Goal: Information Seeking & Learning: Learn about a topic

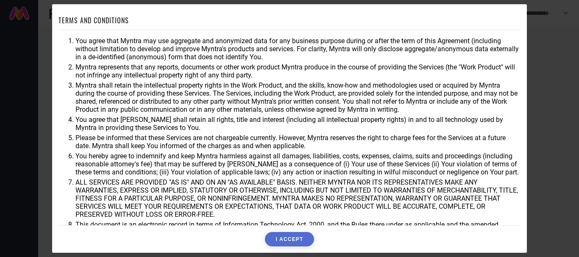
click at [298, 237] on button "I ACCEPT" at bounding box center [289, 239] width 49 height 14
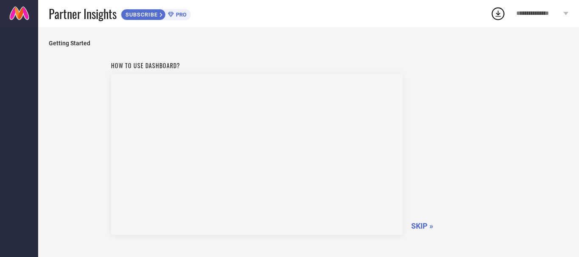
click at [418, 225] on span "SKIP »" at bounding box center [422, 226] width 22 height 9
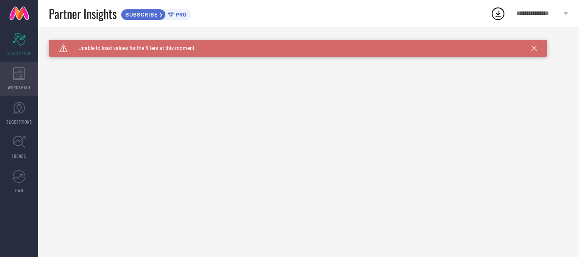
click at [17, 79] on icon at bounding box center [18, 73] width 11 height 13
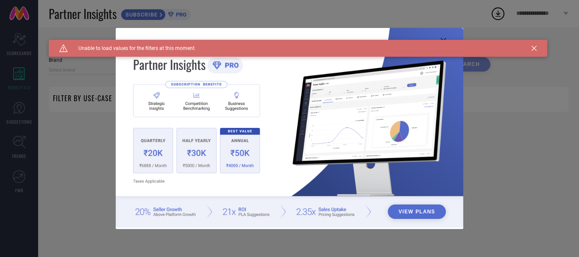
type input "1 STOP FASHION"
type input "All"
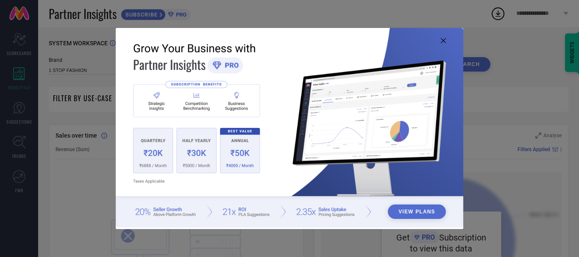
click at [22, 113] on div "View Plans" at bounding box center [289, 128] width 579 height 257
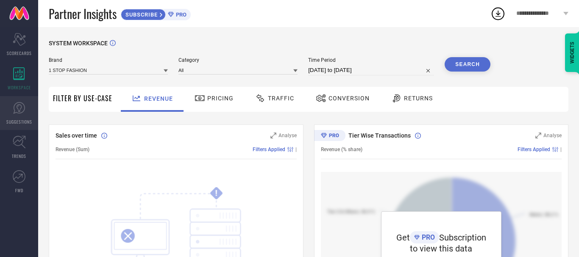
click at [21, 121] on span "SUGGESTIONS" at bounding box center [19, 122] width 26 height 6
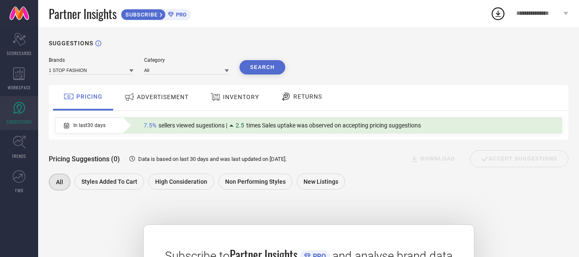
click at [152, 99] on span "ADVERTISEMENT" at bounding box center [163, 97] width 52 height 7
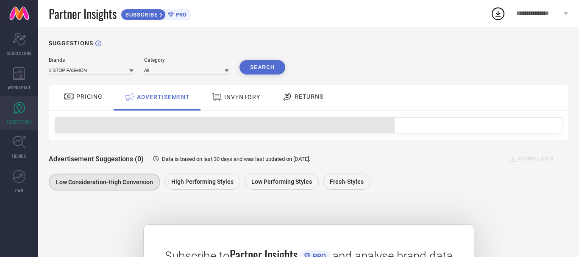
click at [88, 99] on span "PRICING" at bounding box center [89, 96] width 26 height 7
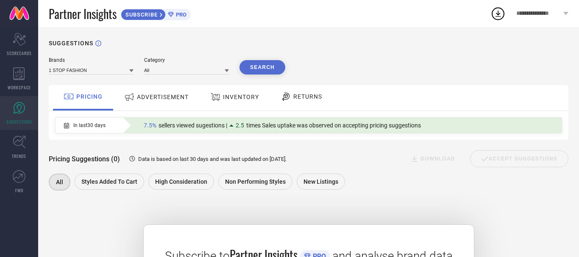
click at [156, 95] on span "ADVERTISEMENT" at bounding box center [163, 97] width 52 height 7
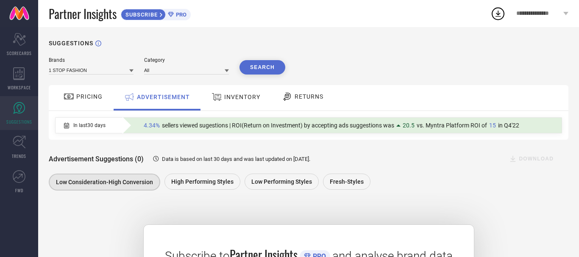
click at [228, 94] on span "INVENTORY" at bounding box center [242, 97] width 36 height 7
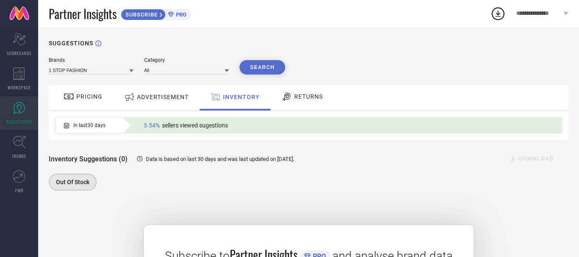
click at [303, 97] on span "RETURNS" at bounding box center [308, 96] width 29 height 7
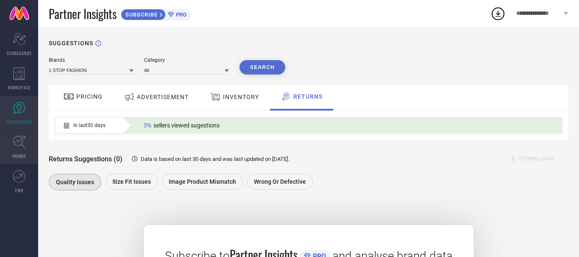
click at [21, 144] on icon at bounding box center [19, 142] width 13 height 13
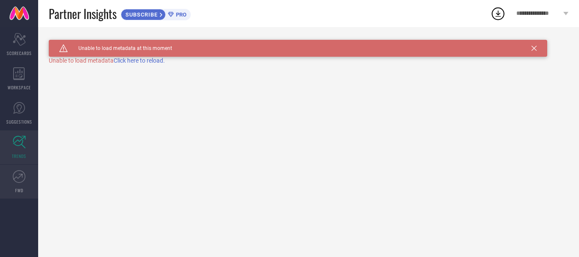
click at [21, 178] on icon at bounding box center [19, 176] width 13 height 13
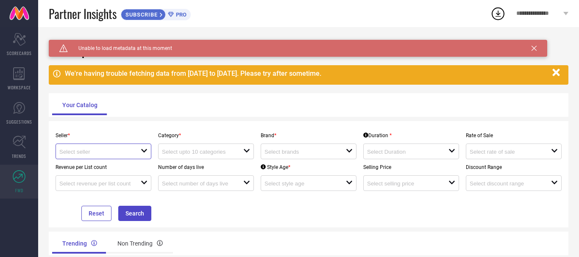
click at [129, 151] on input at bounding box center [95, 152] width 73 height 6
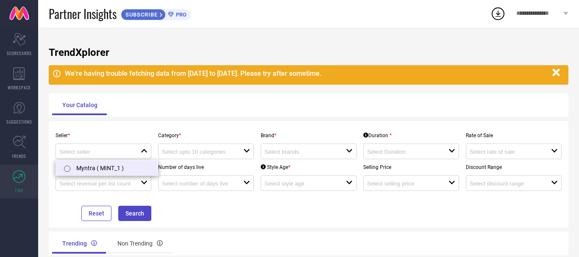
click at [80, 167] on li "Myntra ( MINT_1 )" at bounding box center [107, 167] width 102 height 15
type input "Myntra ( MINT_1 )"
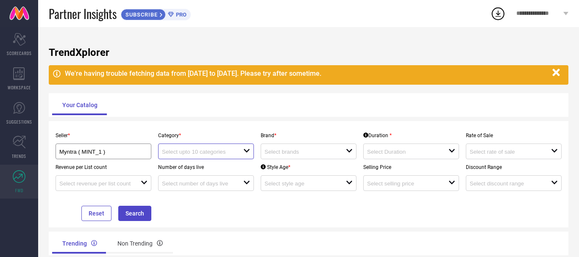
click at [200, 152] on input at bounding box center [198, 152] width 73 height 6
click at [208, 168] on div "No results found" at bounding box center [206, 167] width 96 height 14
click at [262, 211] on div "Seller * Myntra ( MINT_1 ) Category * close Brand * open Duration * open Rate o…" at bounding box center [308, 175] width 513 height 94
click at [148, 239] on div "Non Trending" at bounding box center [140, 244] width 66 height 20
